Goal: Information Seeking & Learning: Learn about a topic

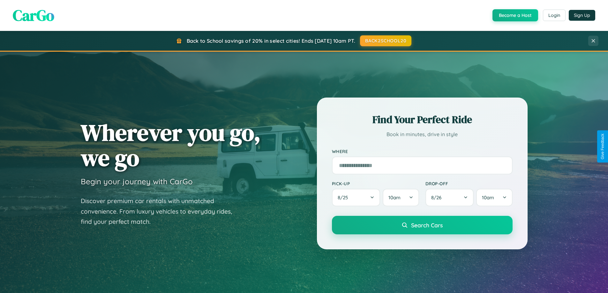
scroll to position [275, 0]
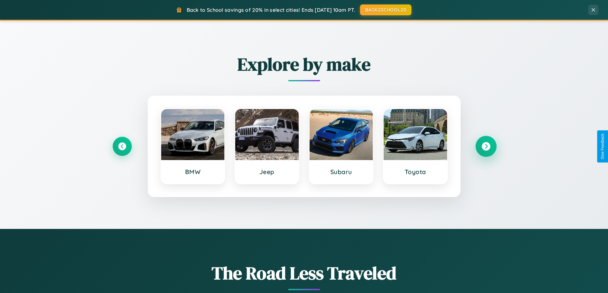
click at [486, 147] on icon at bounding box center [486, 146] width 9 height 9
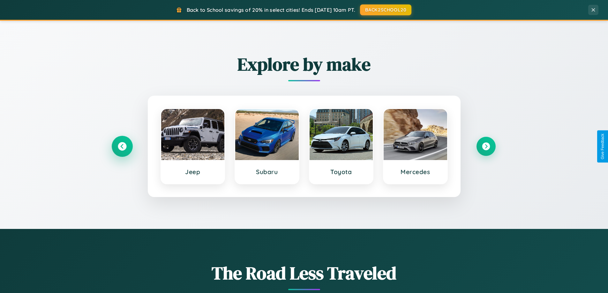
click at [122, 147] on icon at bounding box center [122, 146] width 9 height 9
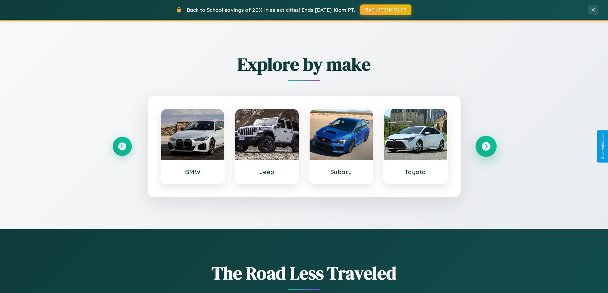
click at [486, 147] on icon at bounding box center [486, 146] width 9 height 9
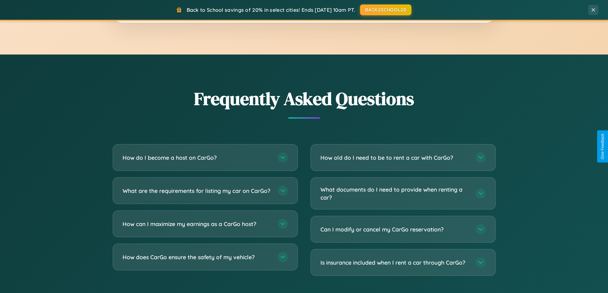
scroll to position [1228, 0]
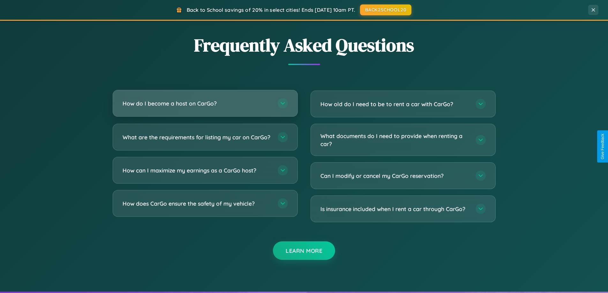
click at [205, 104] on h3 "How do I become a host on CarGo?" at bounding box center [197, 104] width 149 height 8
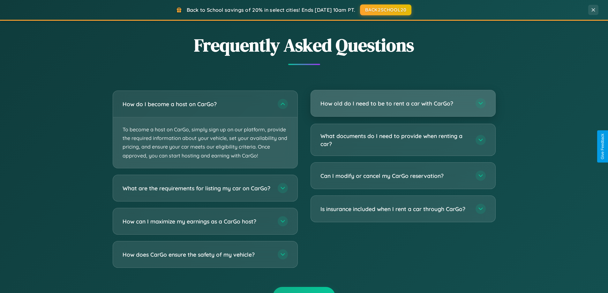
click at [403, 104] on h3 "How old do I need to be to rent a car with CarGo?" at bounding box center [394, 104] width 149 height 8
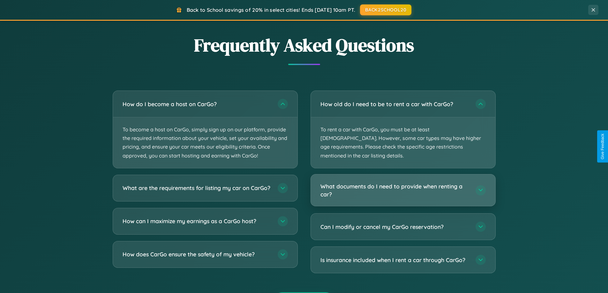
click at [403, 183] on h3 "What documents do I need to provide when renting a car?" at bounding box center [394, 191] width 149 height 16
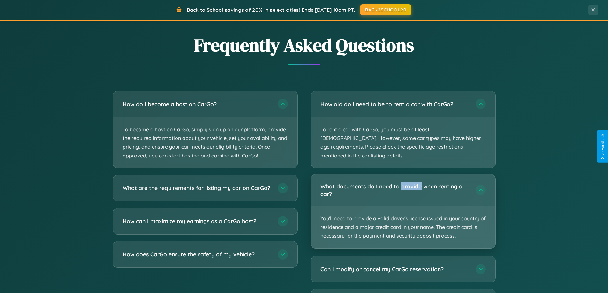
click at [403, 207] on p "You'll need to provide a valid driver's license issued in your country of resid…" at bounding box center [403, 228] width 184 height 42
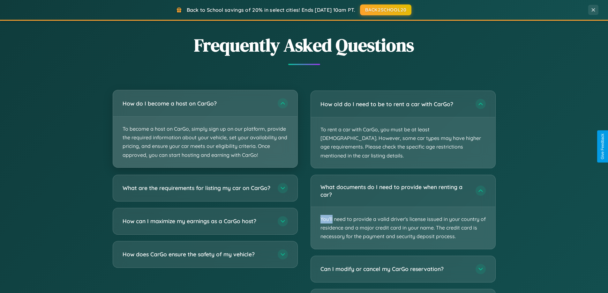
click at [205, 129] on p "To become a host on CarGo, simply sign up on our platform, provide the required…" at bounding box center [205, 142] width 184 height 51
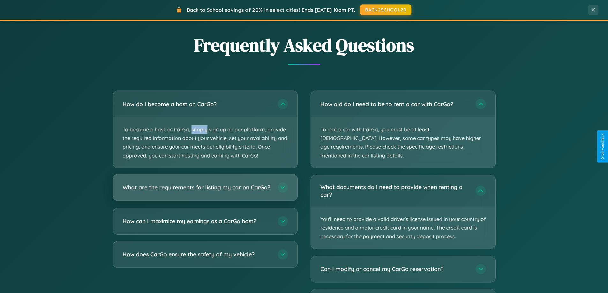
click at [205, 191] on h3 "What are the requirements for listing my car on CarGo?" at bounding box center [197, 188] width 149 height 8
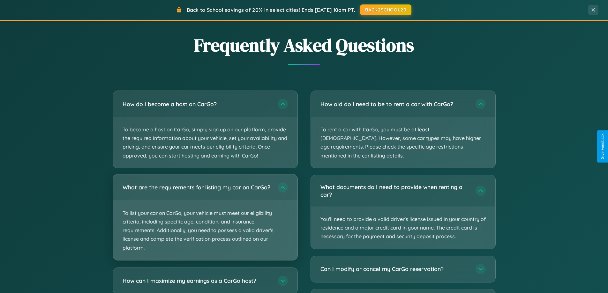
click at [205, 220] on p "To list your car on CarGo, your vehicle must meet our eligibility criteria, inc…" at bounding box center [205, 230] width 184 height 59
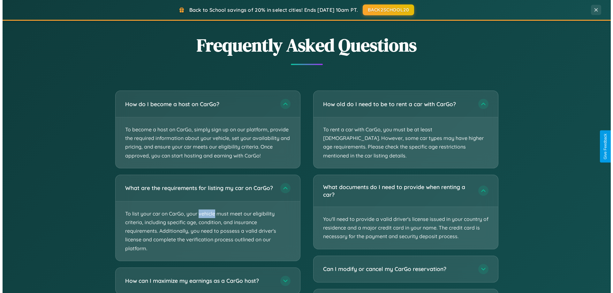
scroll to position [0, 0]
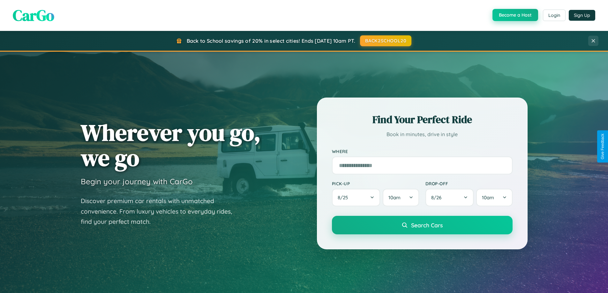
click at [515, 15] on button "Become a Host" at bounding box center [516, 15] width 46 height 12
